Goal: Find specific page/section: Find specific page/section

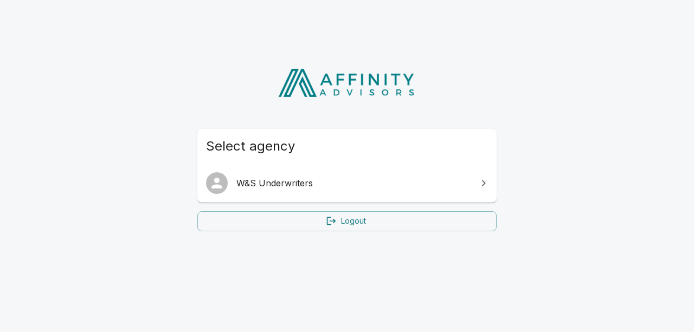
click at [346, 180] on span "W&S Underwriters" at bounding box center [353, 183] width 234 height 13
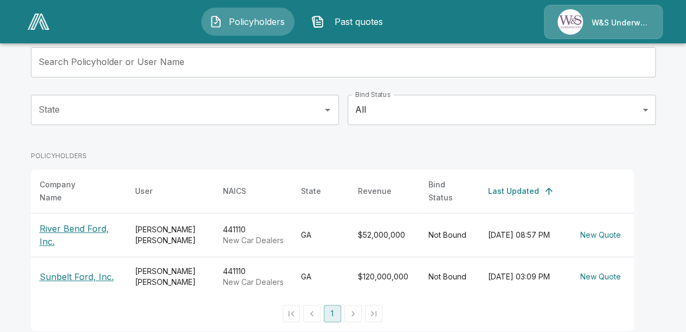
scroll to position [75, 0]
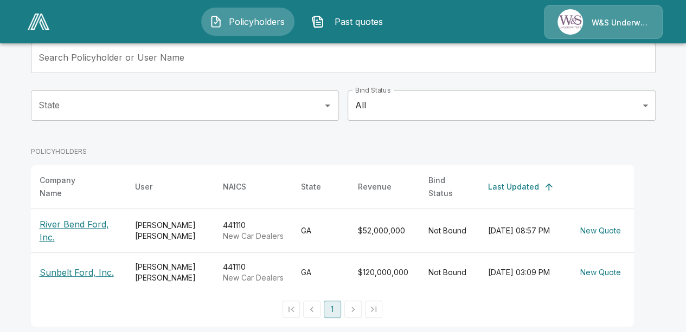
click at [82, 218] on p "River Bend Ford, Inc." at bounding box center [79, 231] width 78 height 26
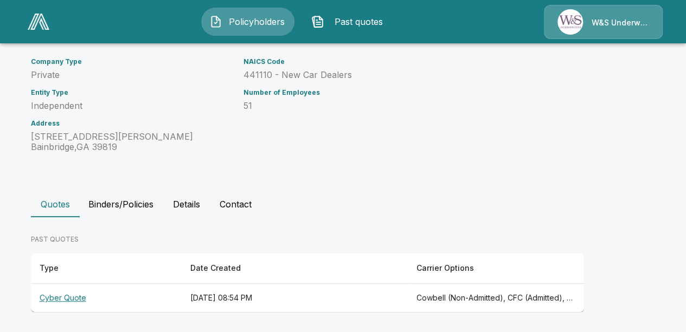
scroll to position [103, 0]
click at [71, 298] on th "Cyber Quote" at bounding box center [106, 298] width 151 height 29
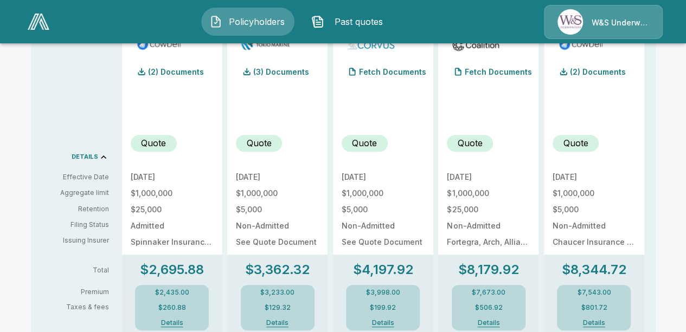
scroll to position [335, 0]
